Goal: Task Accomplishment & Management: Manage account settings

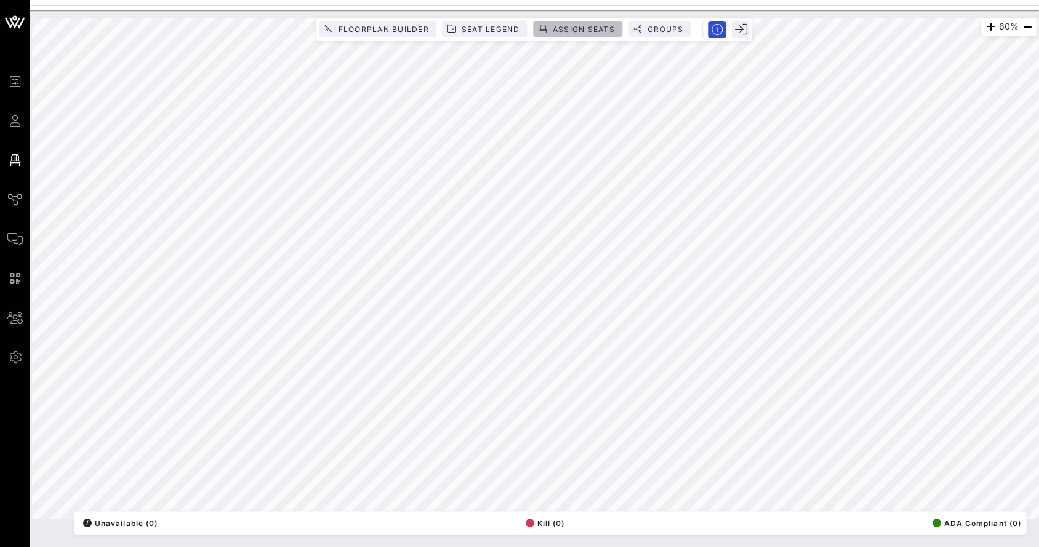
click at [573, 31] on span "Assign Seats" at bounding box center [583, 29] width 63 height 9
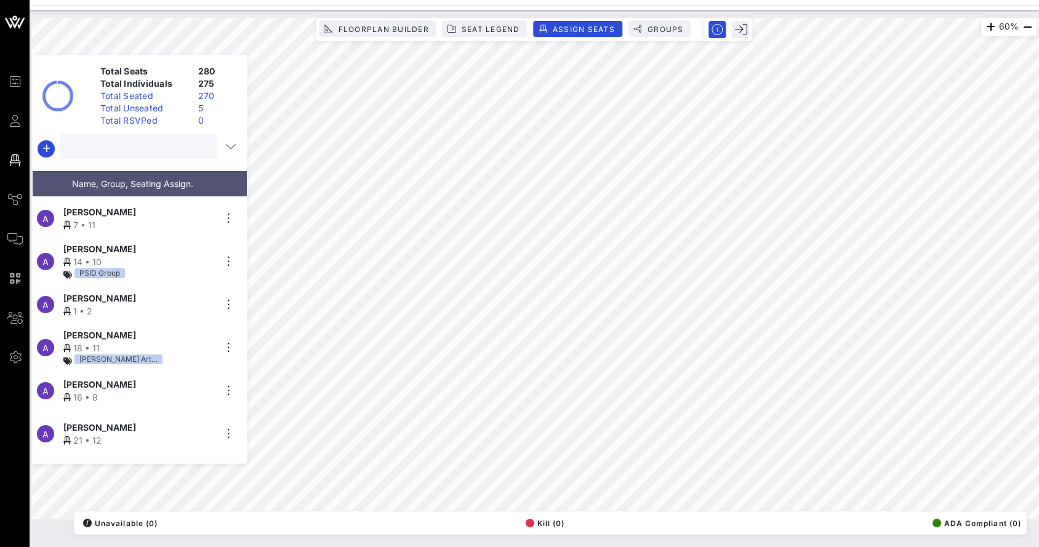
click at [162, 150] on input "text" at bounding box center [137, 146] width 140 height 16
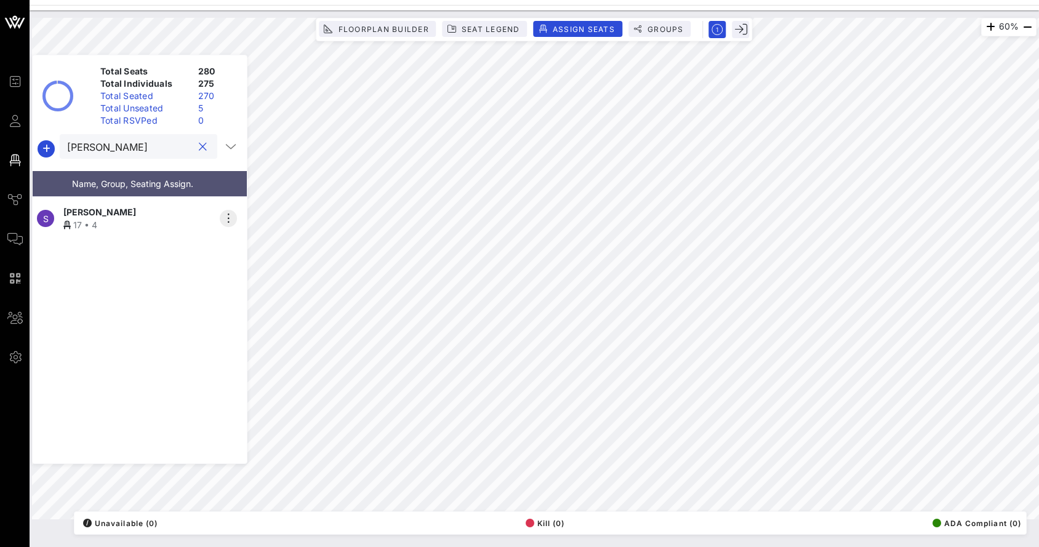
type input "[PERSON_NAME]"
click at [230, 211] on icon "button" at bounding box center [228, 218] width 15 height 15
click at [252, 306] on div "Unseat" at bounding box center [263, 308] width 62 height 10
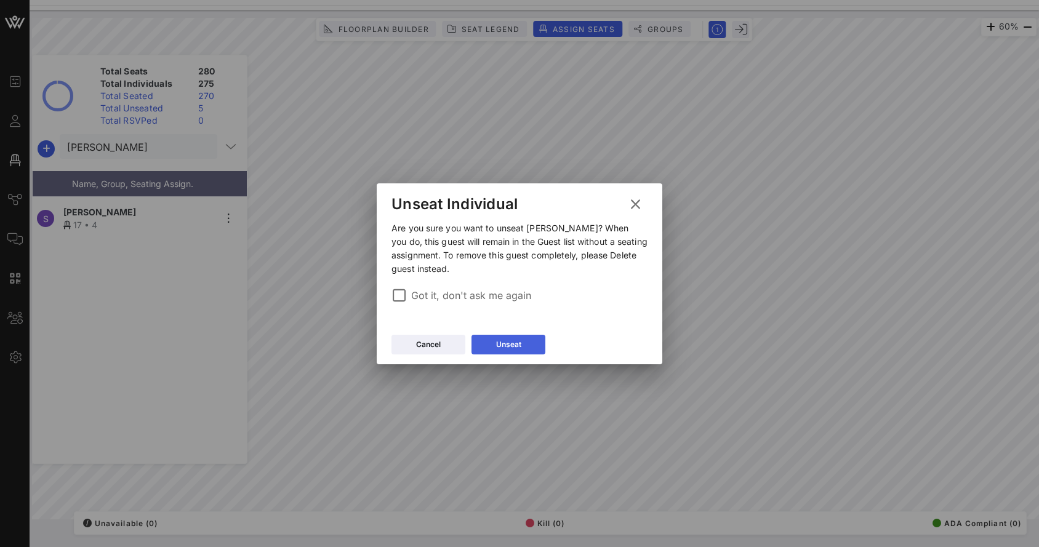
click at [516, 342] on div "Unseat" at bounding box center [508, 344] width 25 height 12
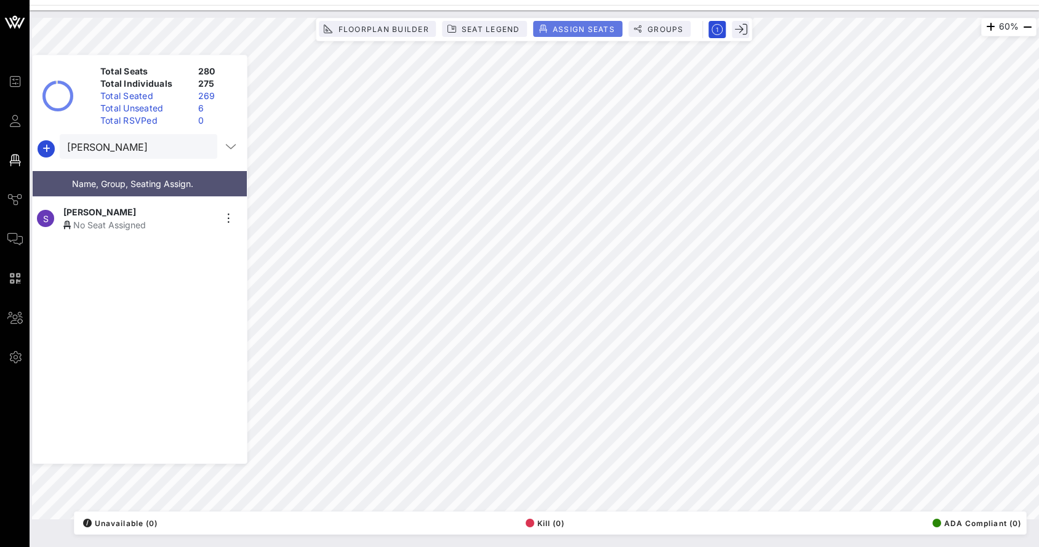
click at [578, 30] on span "Assign Seats" at bounding box center [583, 29] width 63 height 9
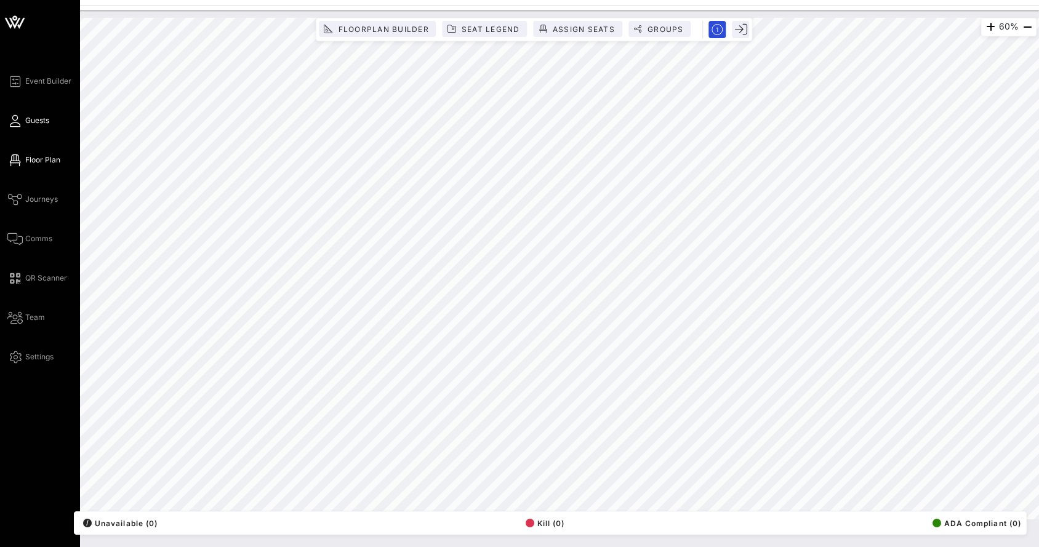
click at [20, 126] on link "Guests" at bounding box center [28, 120] width 42 height 15
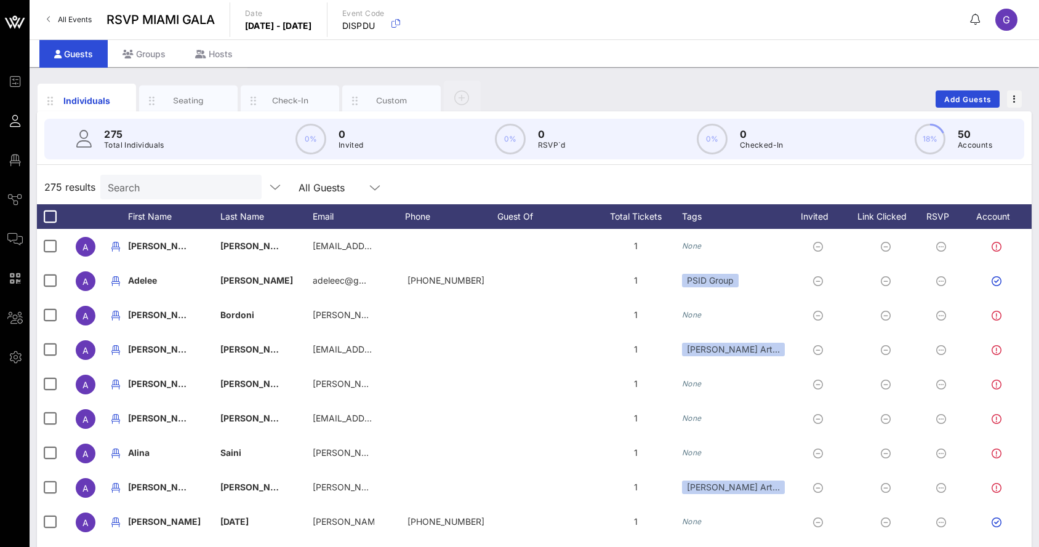
click at [128, 188] on input "Search" at bounding box center [180, 187] width 144 height 16
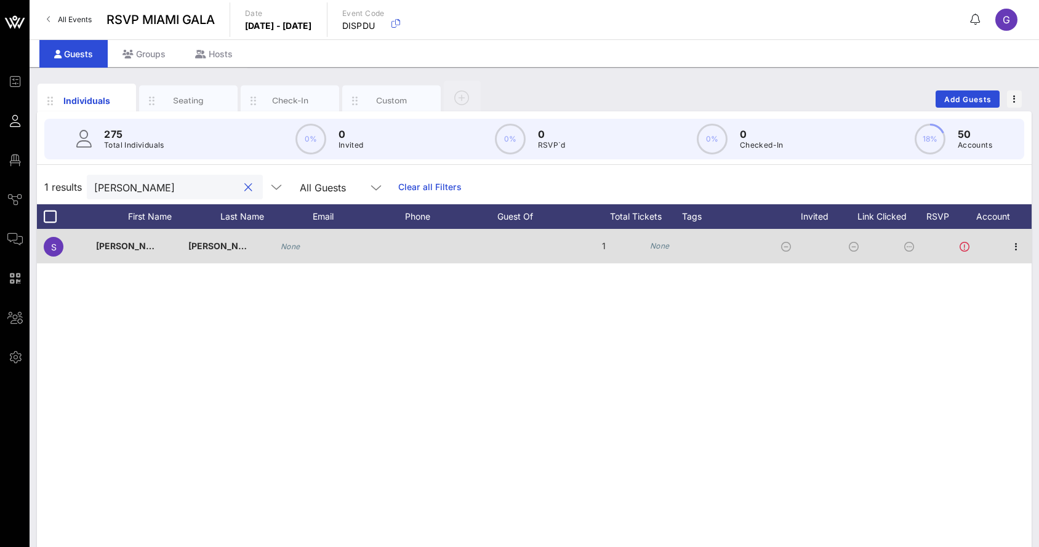
scroll to position [0, 32]
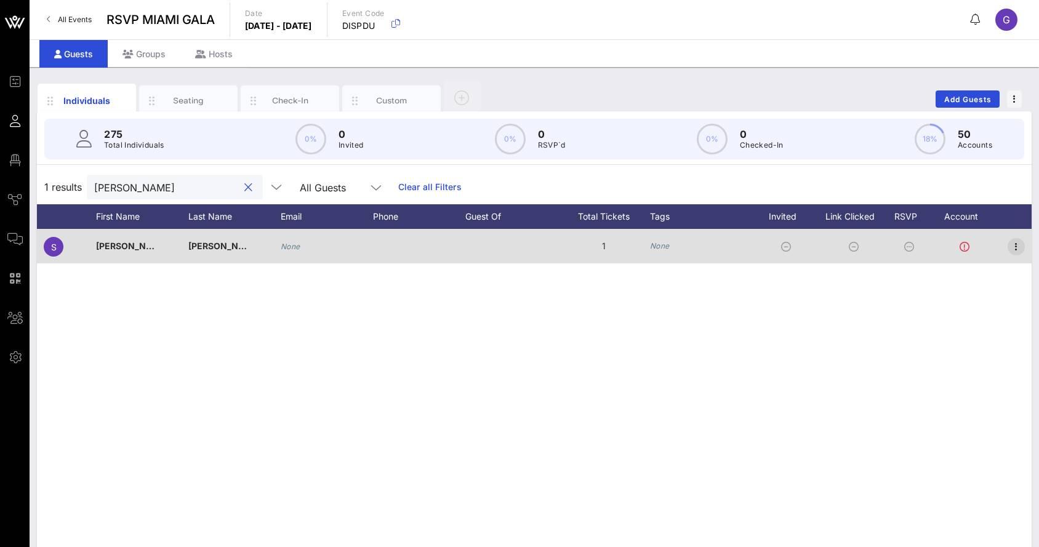
type input "[PERSON_NAME]"
click at [1018, 245] on icon "button" at bounding box center [1016, 246] width 15 height 15
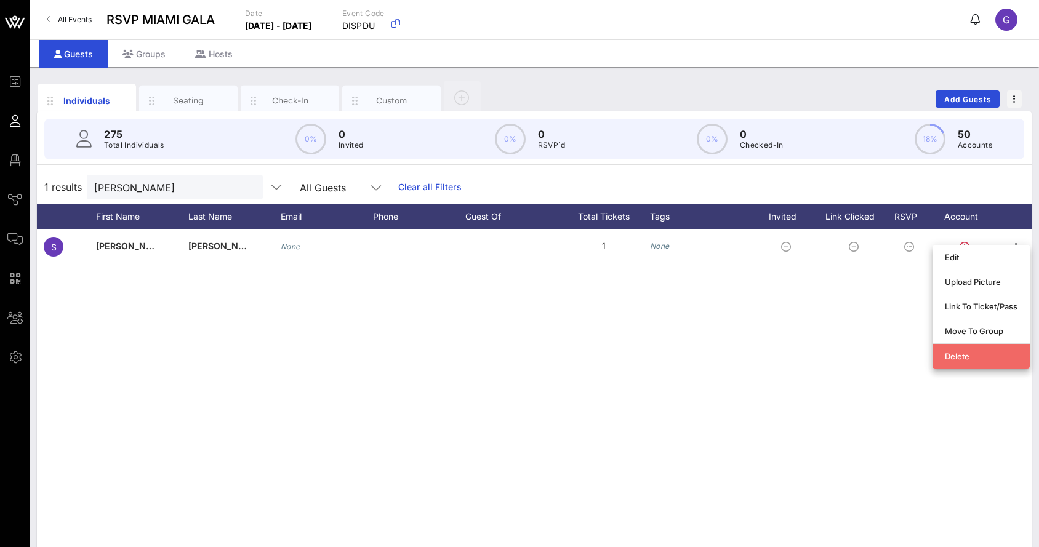
click at [965, 354] on div "Delete" at bounding box center [981, 356] width 73 height 10
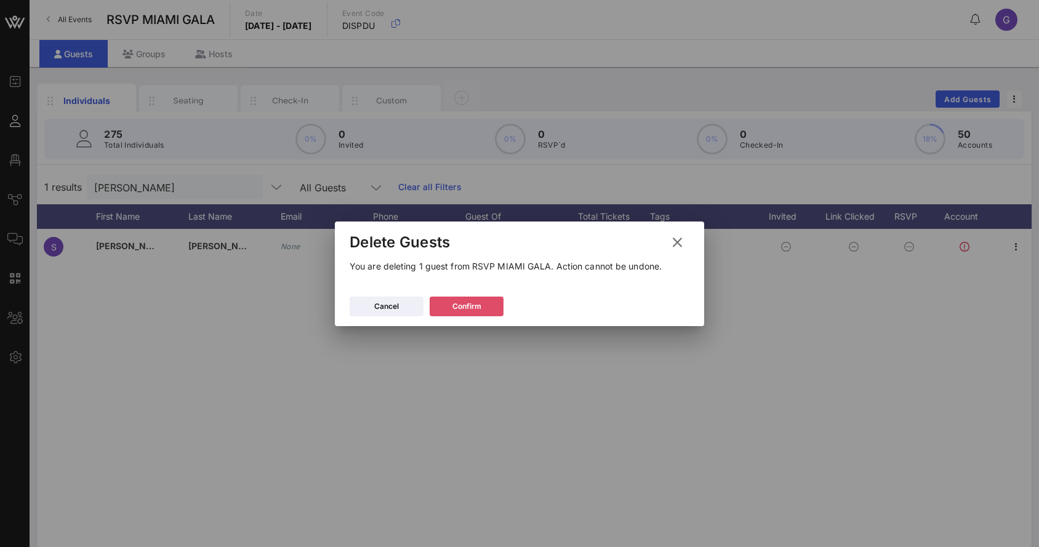
click at [489, 313] on button "Confirm" at bounding box center [467, 307] width 74 height 20
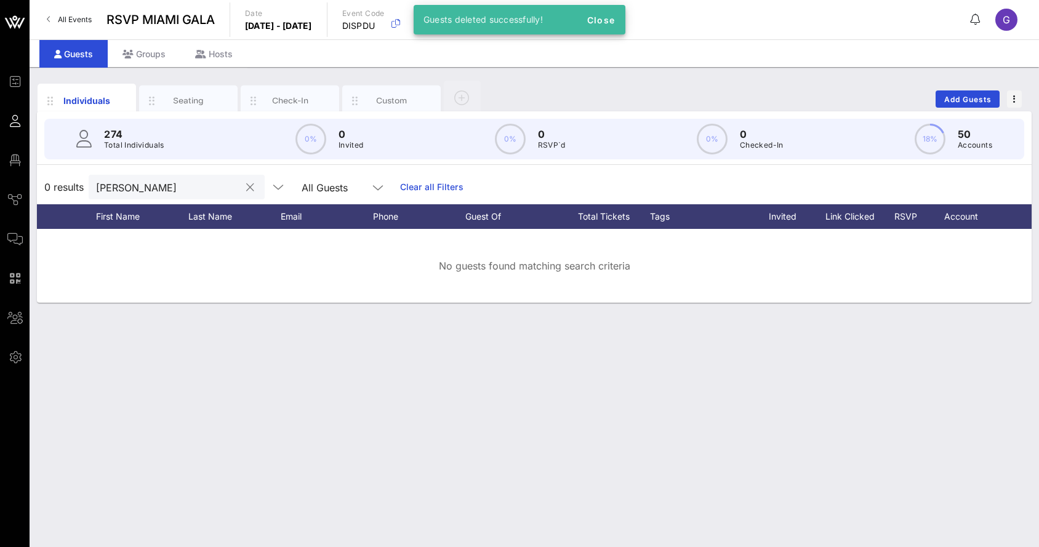
click at [246, 191] on button "clear icon" at bounding box center [250, 188] width 8 height 12
